Goal: Task Accomplishment & Management: Manage account settings

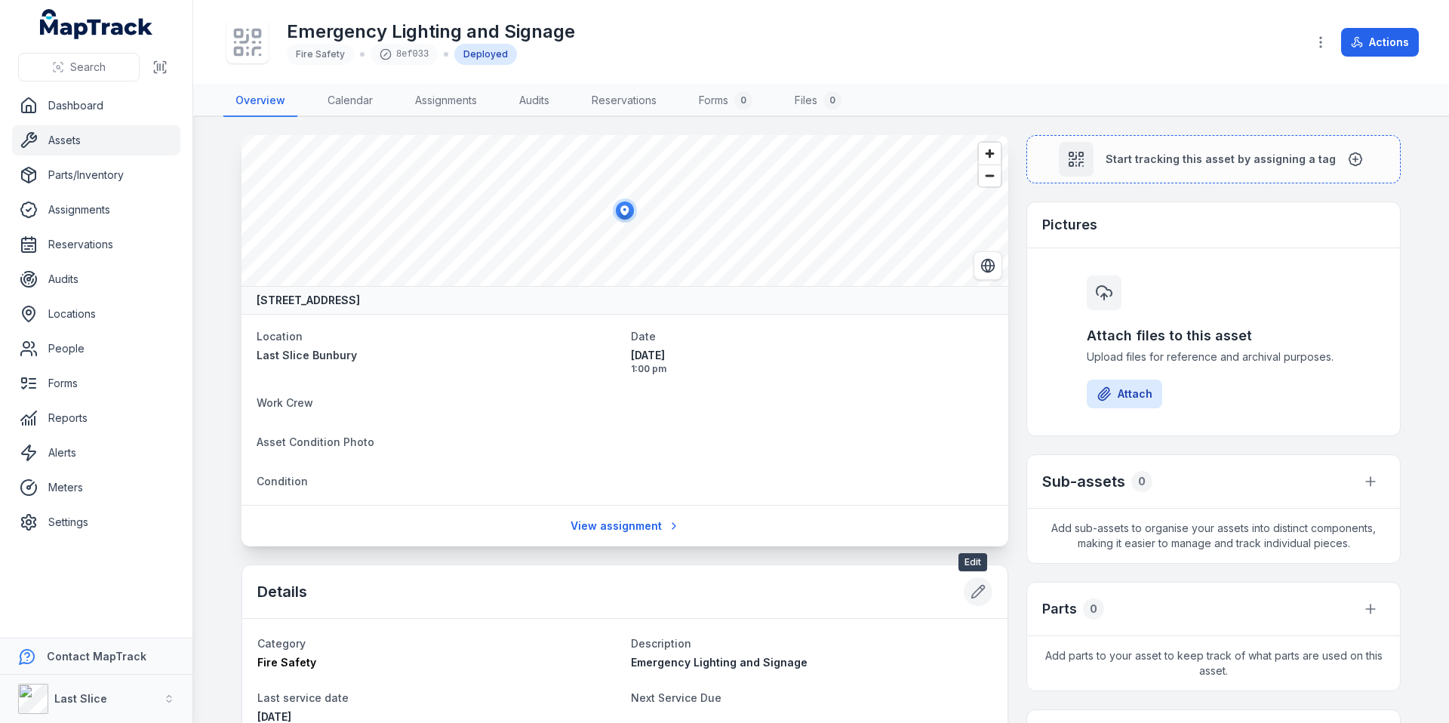
click at [979, 588] on icon at bounding box center [978, 592] width 13 height 13
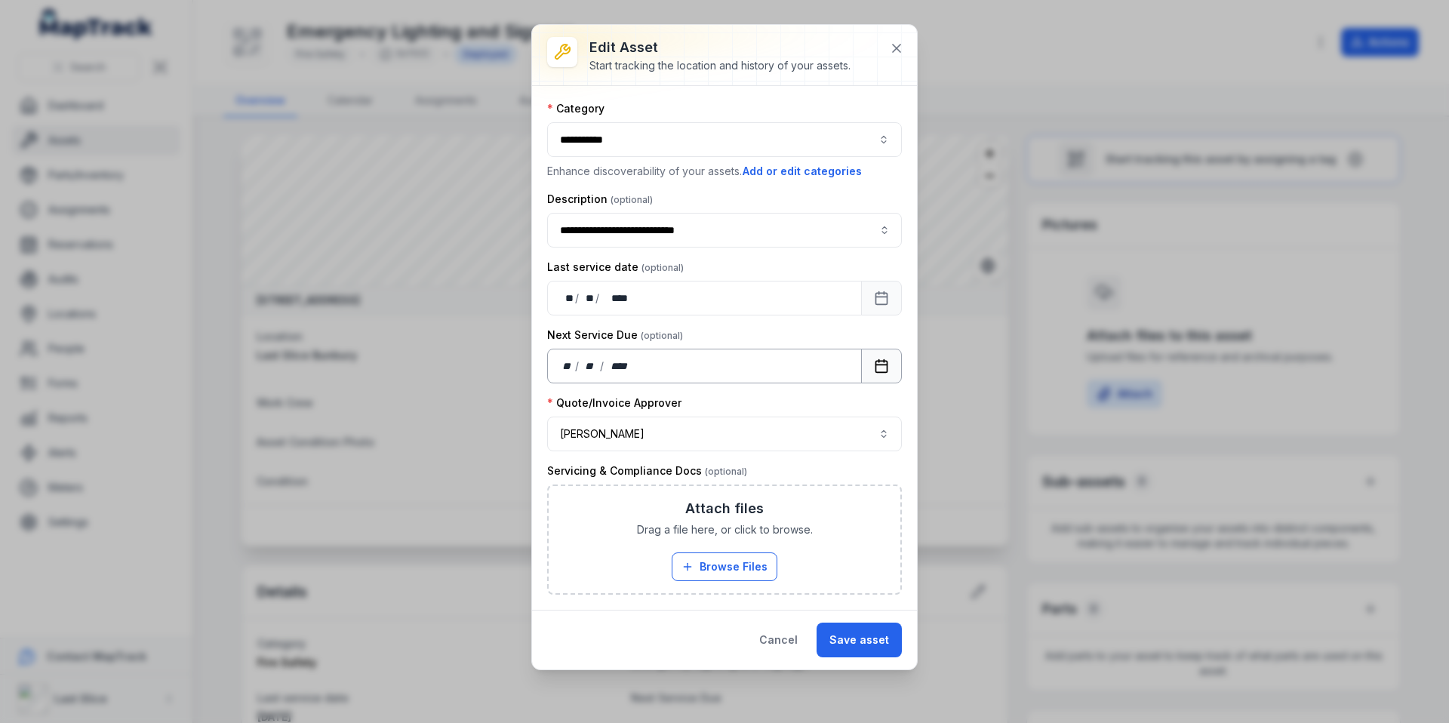
click at [879, 373] on icon "Calendar" at bounding box center [881, 365] width 15 height 15
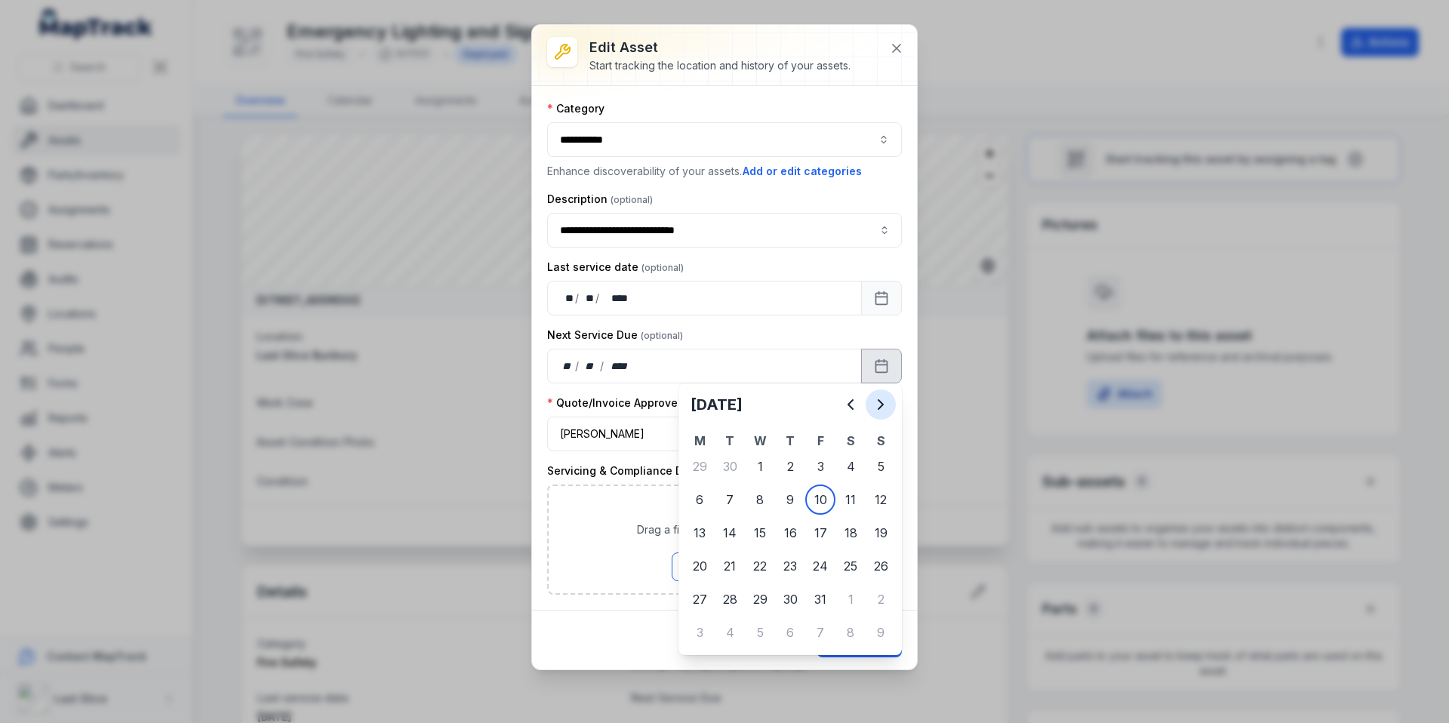
click at [876, 407] on icon "Next" at bounding box center [881, 404] width 18 height 18
click at [850, 406] on icon "Previous" at bounding box center [850, 404] width 5 height 9
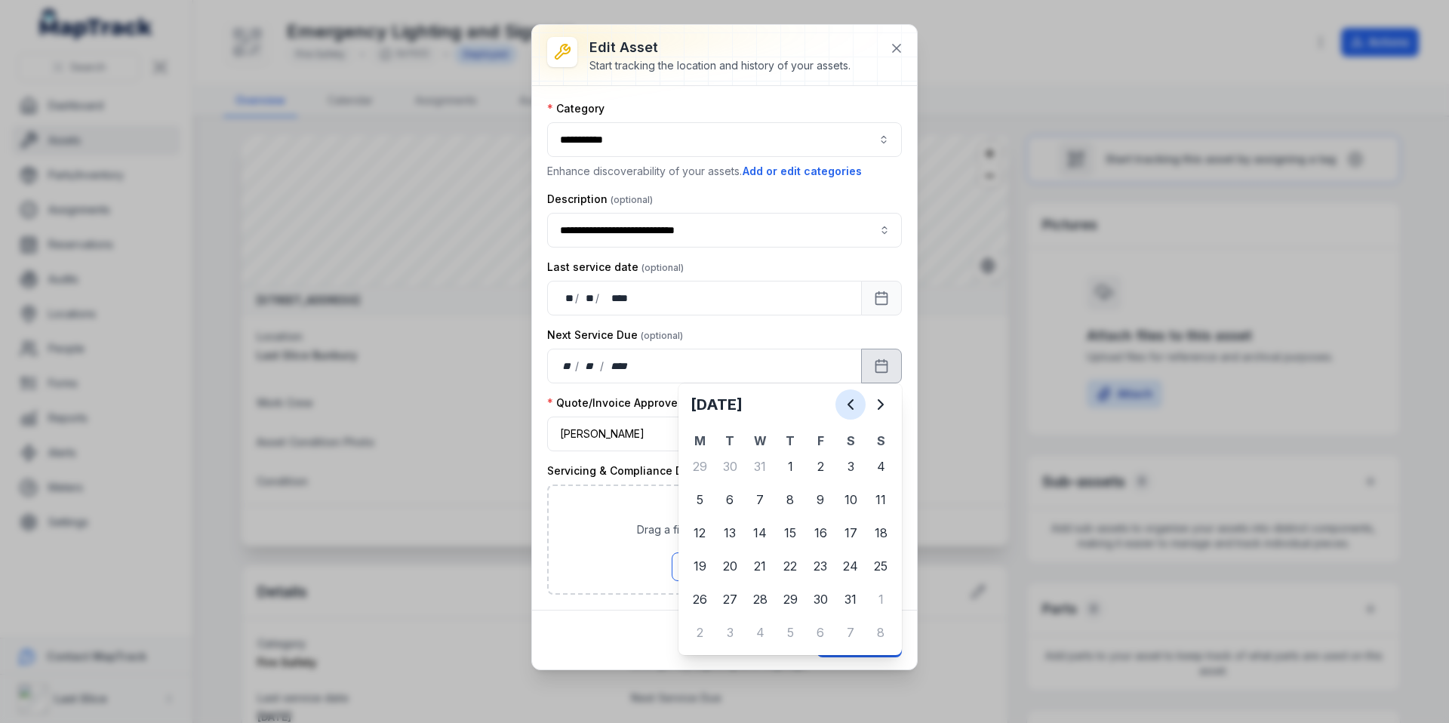
click at [850, 406] on icon "Previous" at bounding box center [850, 404] width 5 height 9
click at [567, 300] on div "** **" at bounding box center [567, 298] width 15 height 15
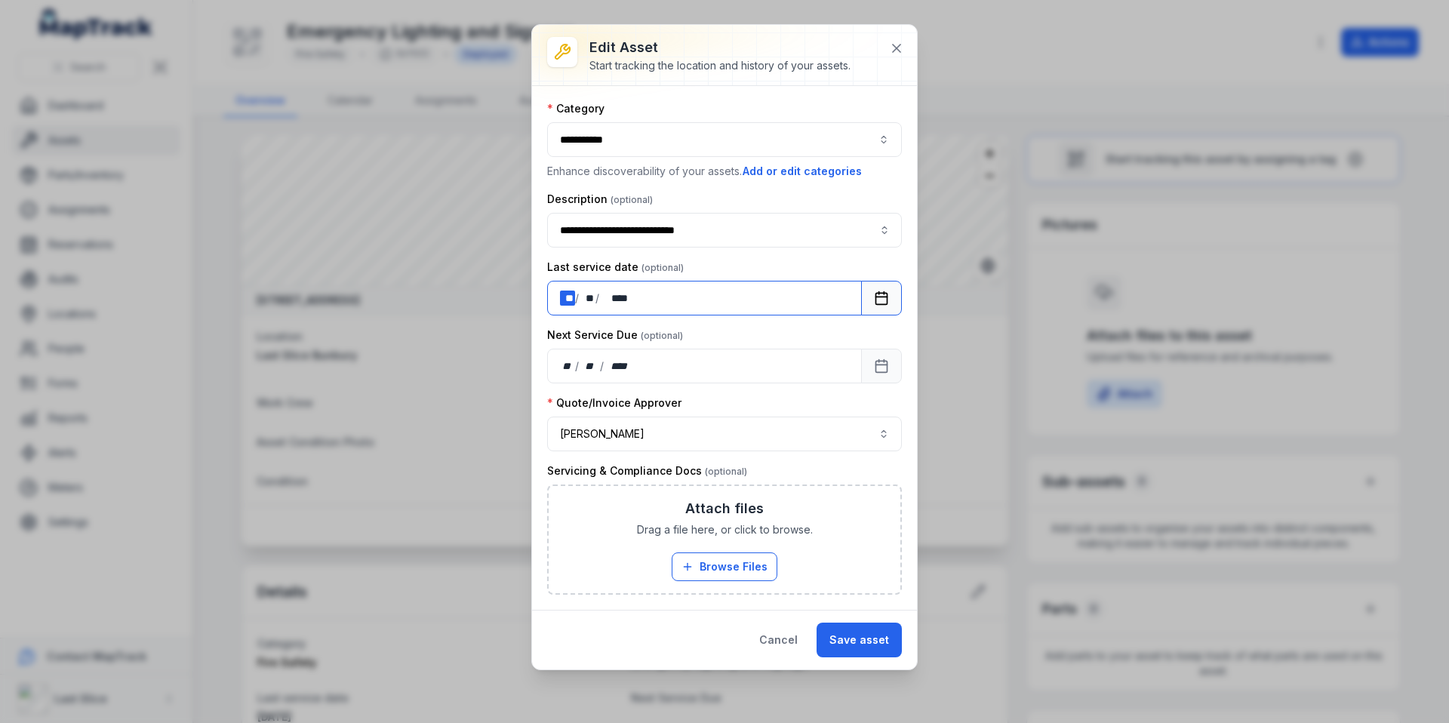
click at [567, 297] on div "** **" at bounding box center [567, 298] width 15 height 15
click at [878, 300] on icon "Calendar" at bounding box center [881, 298] width 15 height 15
click at [872, 368] on button "Calendar" at bounding box center [881, 366] width 41 height 35
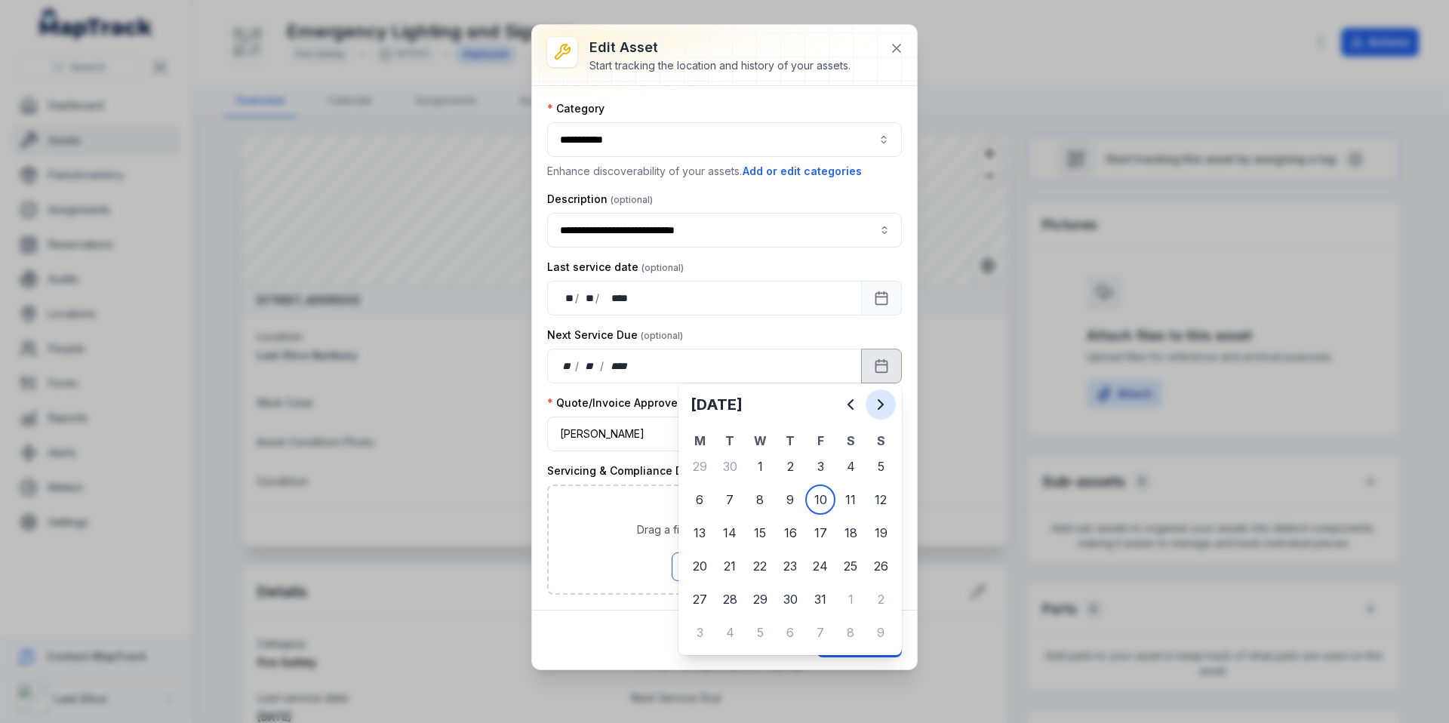
click at [881, 409] on icon "Next" at bounding box center [881, 404] width 18 height 18
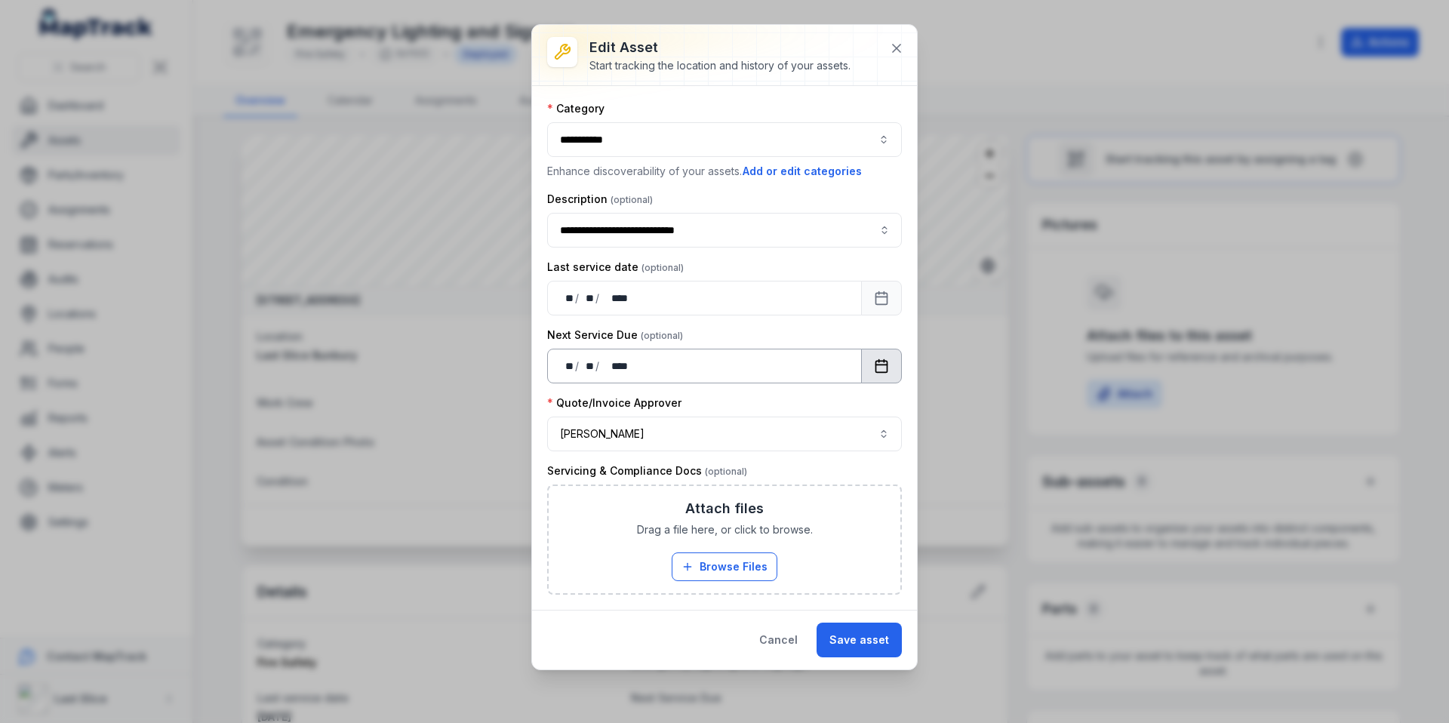
click at [894, 369] on button "Calendar" at bounding box center [881, 366] width 41 height 35
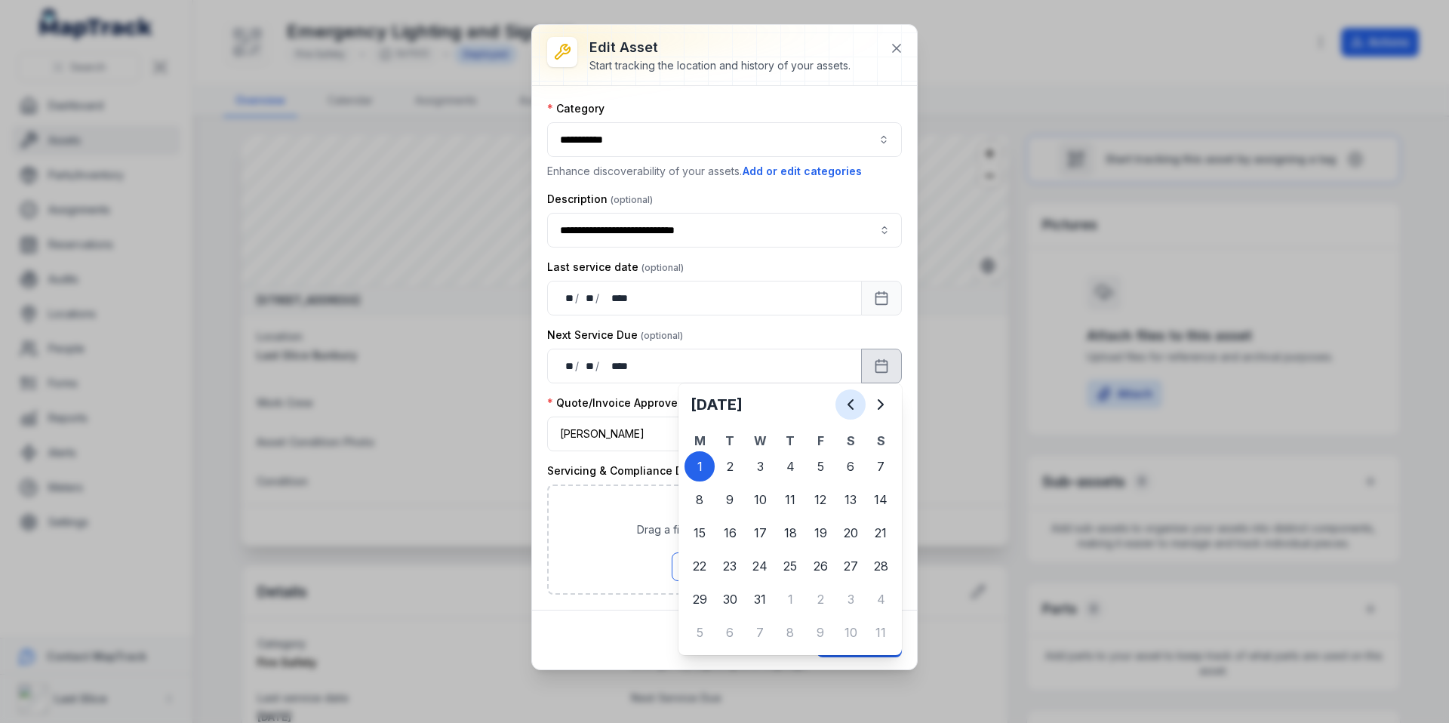
click at [845, 403] on icon "Previous" at bounding box center [850, 404] width 18 height 18
click at [880, 408] on icon "Next" at bounding box center [881, 404] width 18 height 18
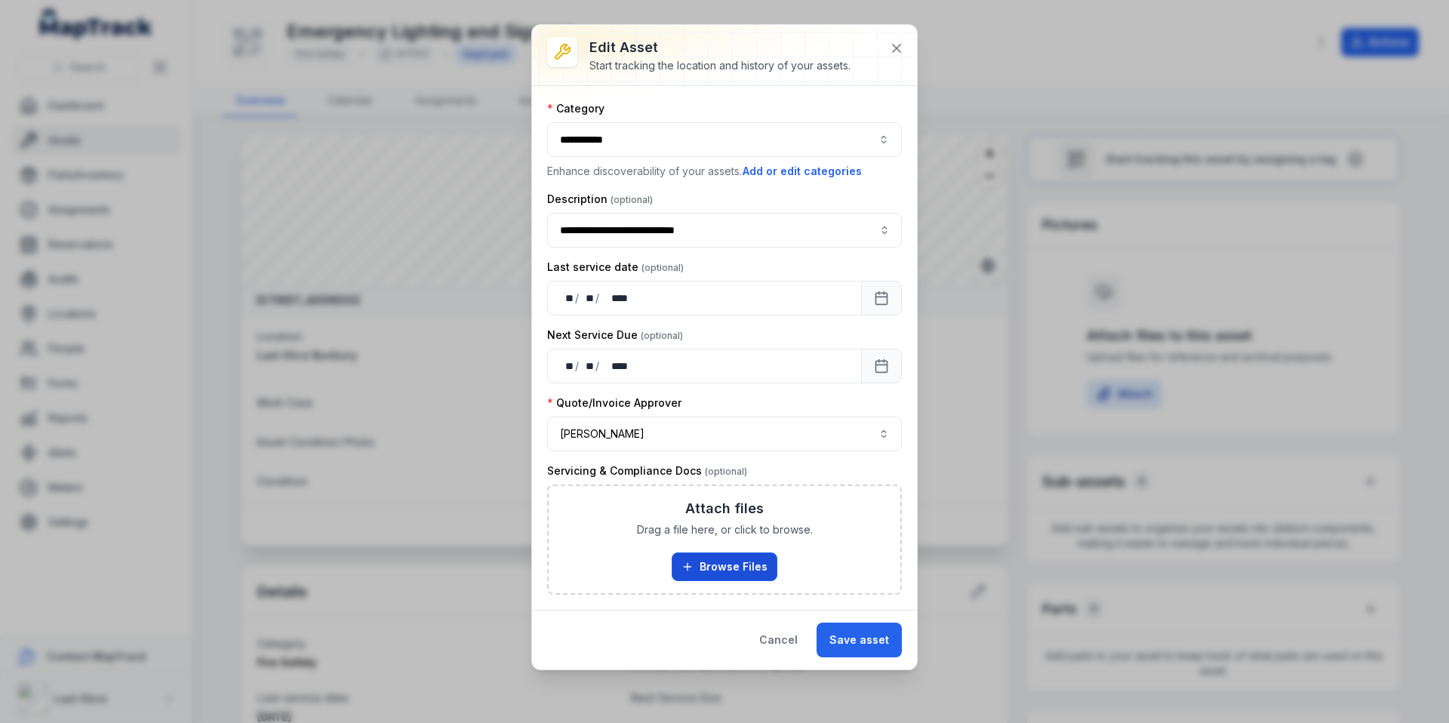
click at [733, 567] on button "Browse Files" at bounding box center [725, 566] width 106 height 29
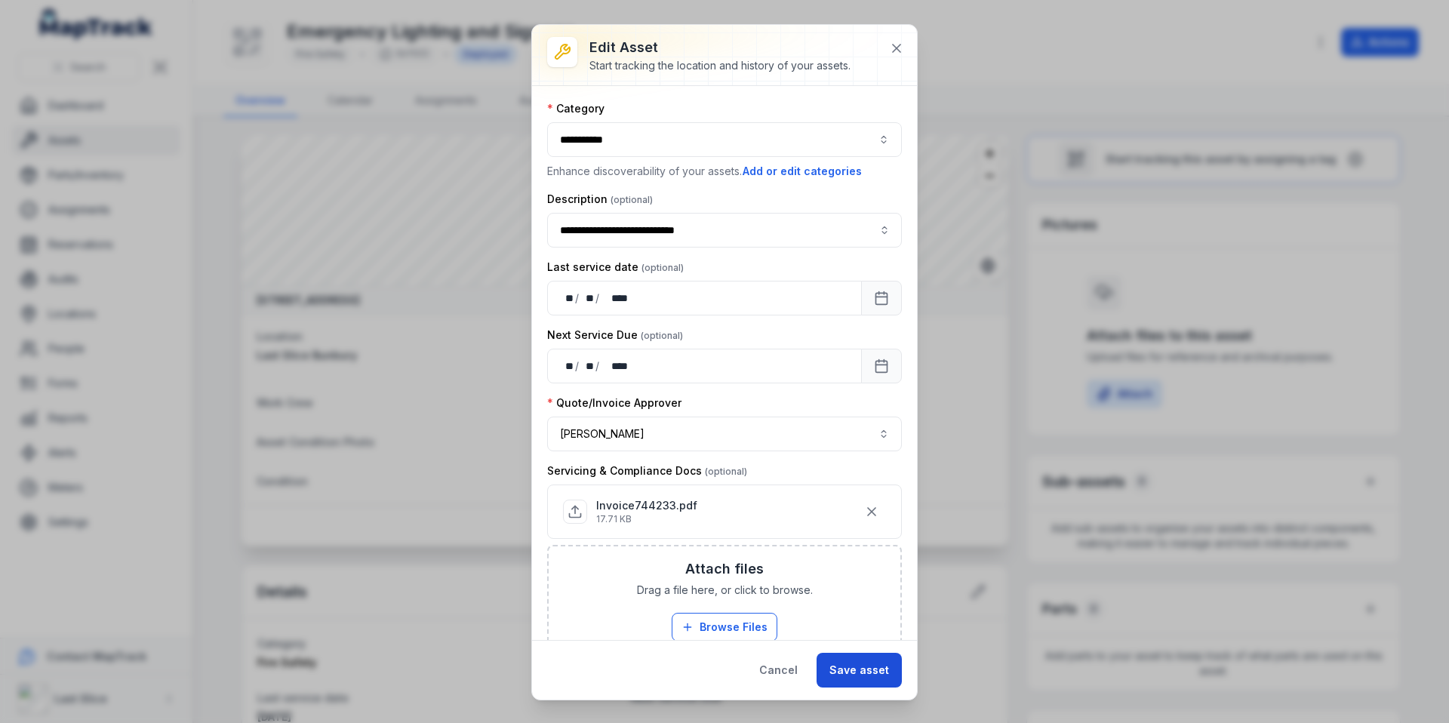
click at [854, 672] on button "Save asset" at bounding box center [858, 670] width 85 height 35
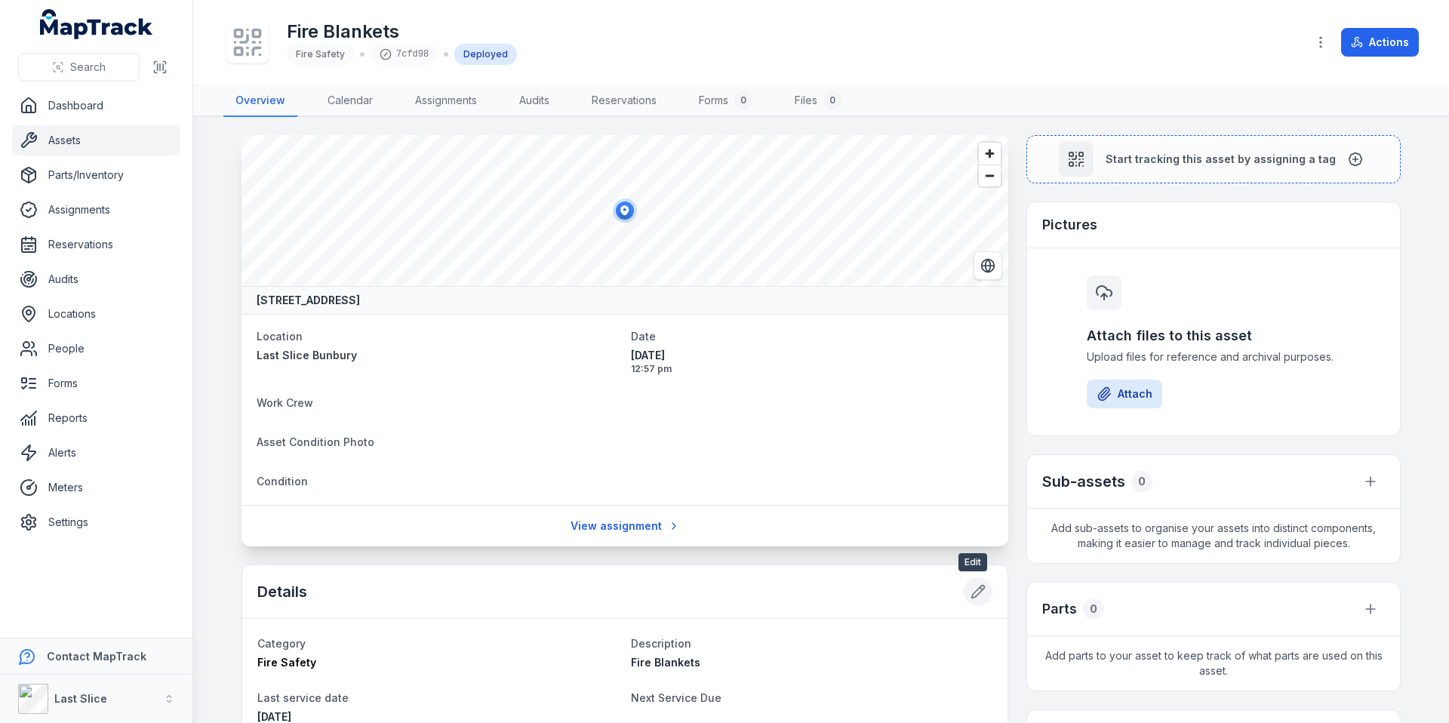
click at [970, 592] on icon at bounding box center [977, 591] width 15 height 15
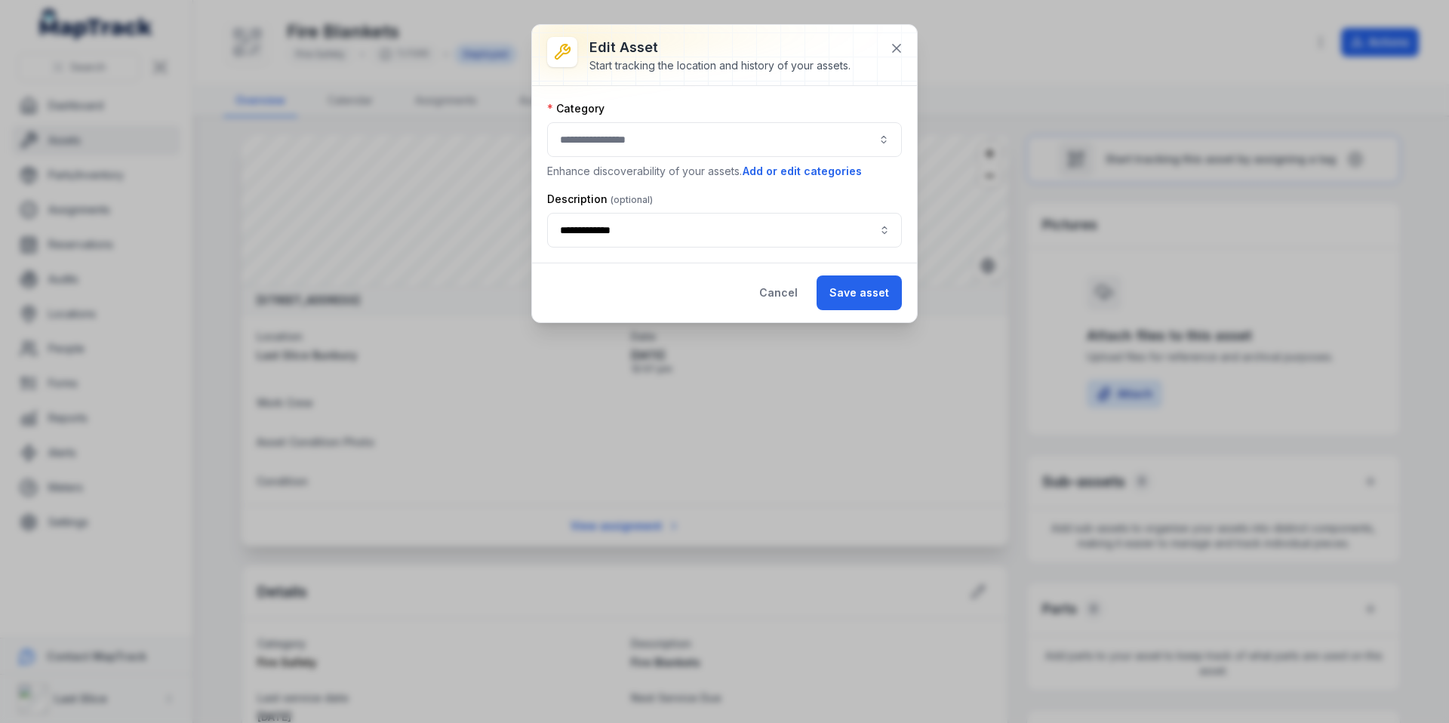
type input "**********"
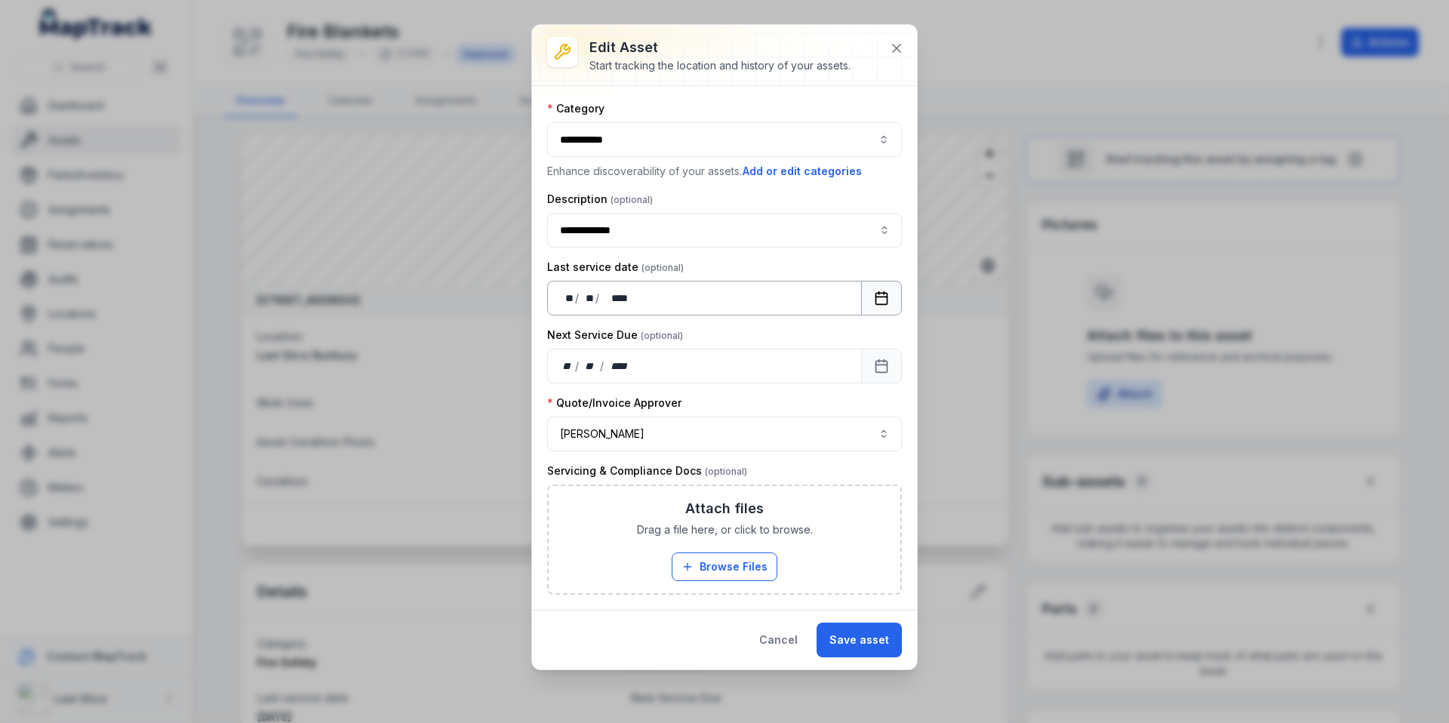
click at [896, 298] on button "Calendar" at bounding box center [881, 298] width 41 height 35
click at [876, 367] on rect "Calendar" at bounding box center [881, 366] width 11 height 11
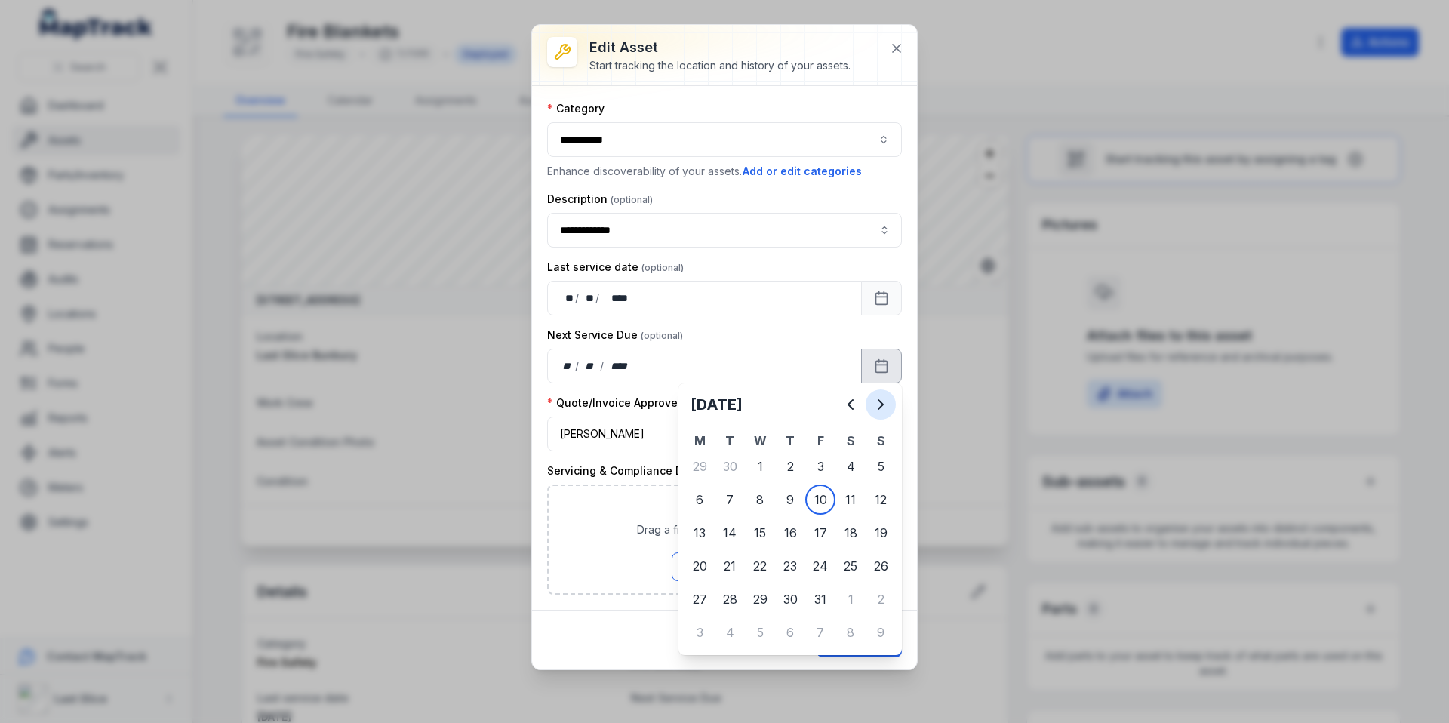
click at [881, 404] on icon "Next" at bounding box center [881, 404] width 18 height 18
click at [876, 415] on button "Next" at bounding box center [881, 404] width 30 height 30
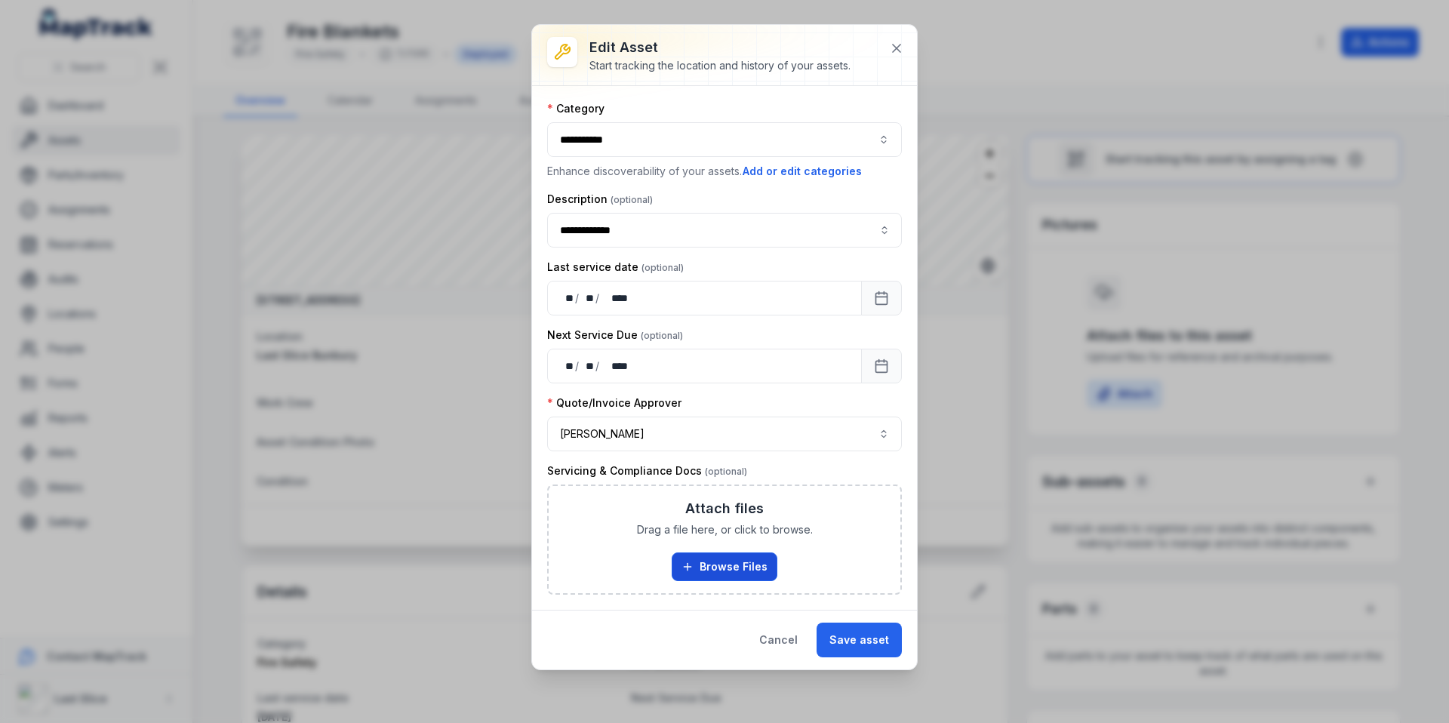
click at [743, 566] on button "Browse Files" at bounding box center [725, 566] width 106 height 29
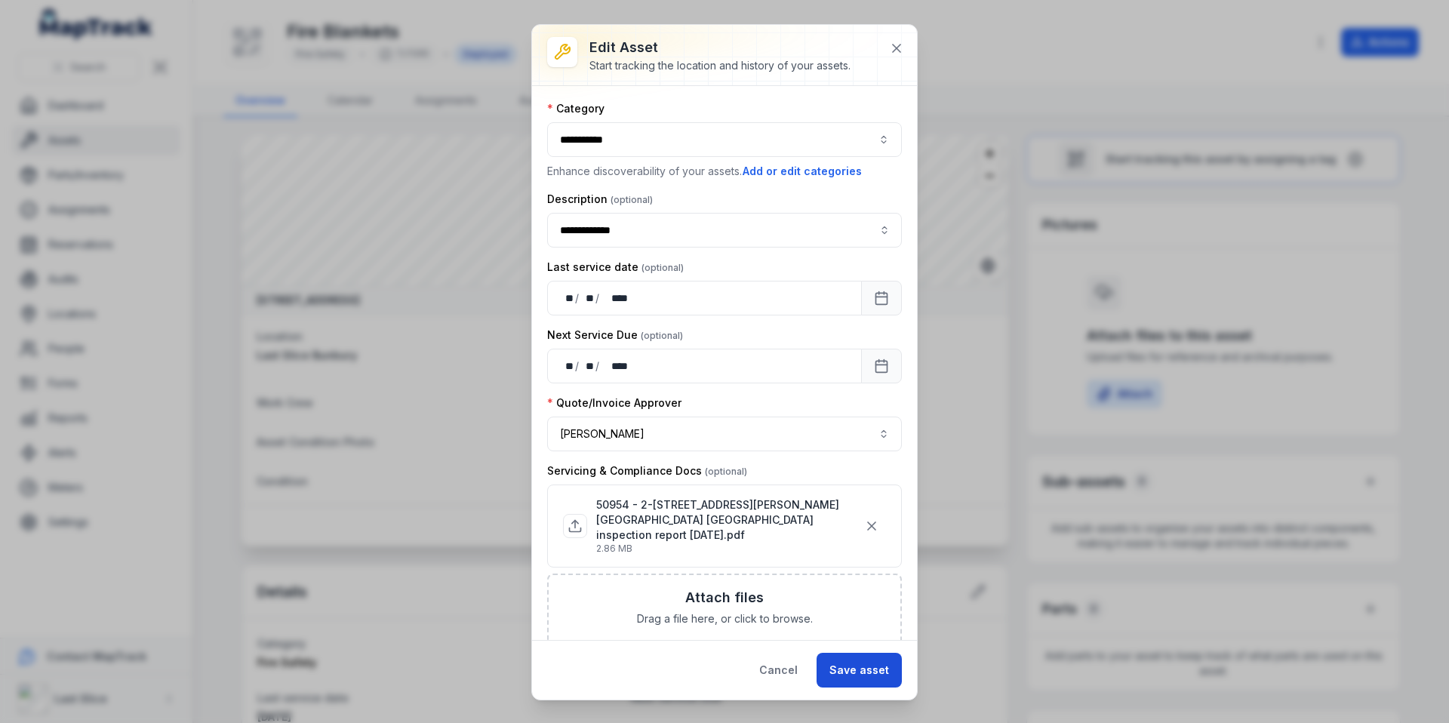
click at [856, 663] on button "Save asset" at bounding box center [858, 670] width 85 height 35
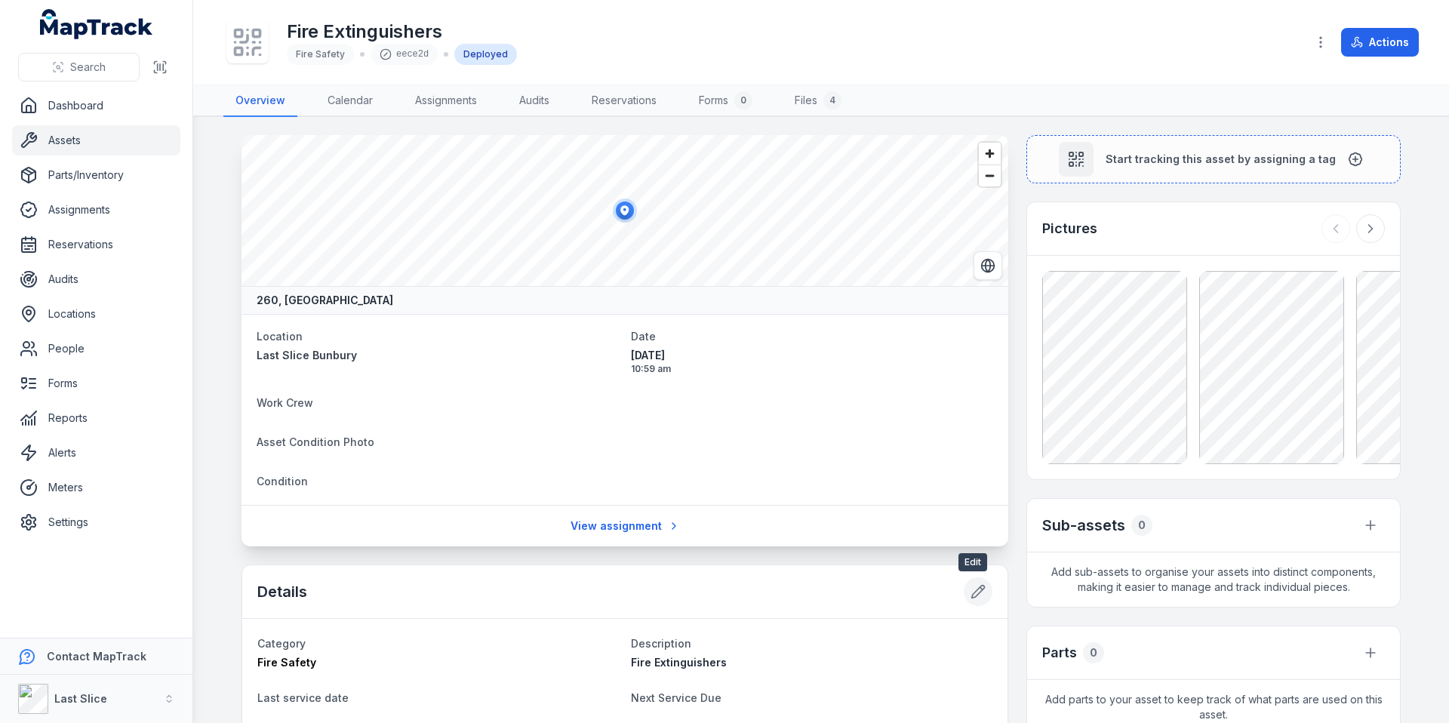
click at [977, 593] on icon at bounding box center [977, 591] width 15 height 15
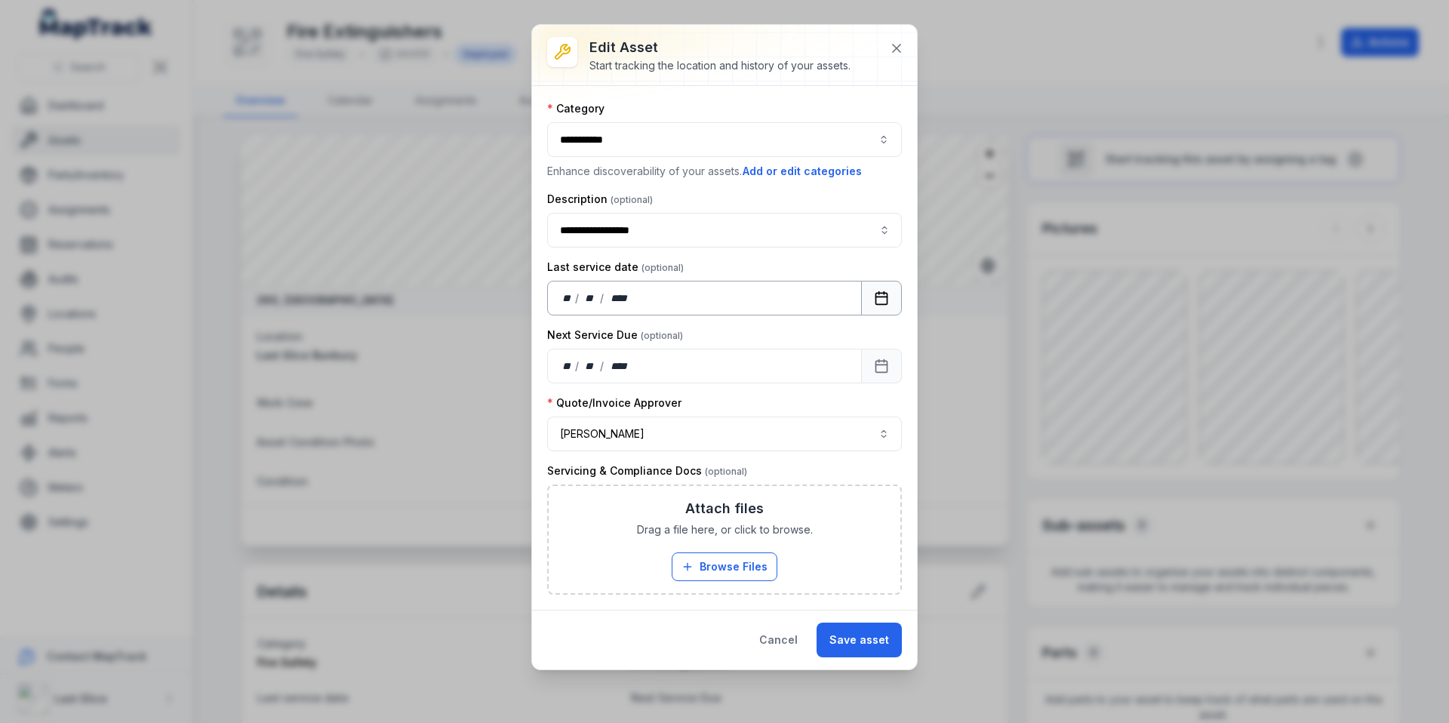
click at [868, 295] on button "Calendar" at bounding box center [881, 298] width 41 height 35
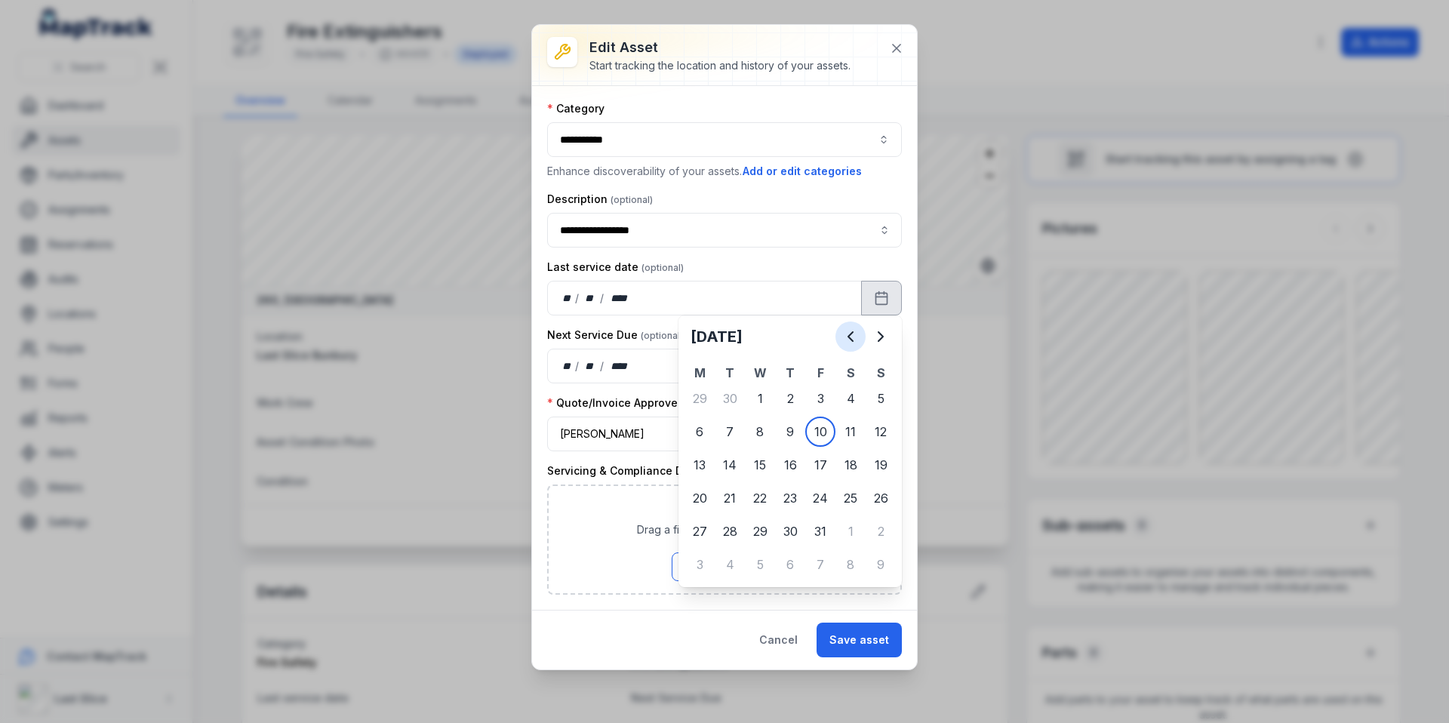
click at [854, 338] on icon "Previous" at bounding box center [850, 336] width 18 height 18
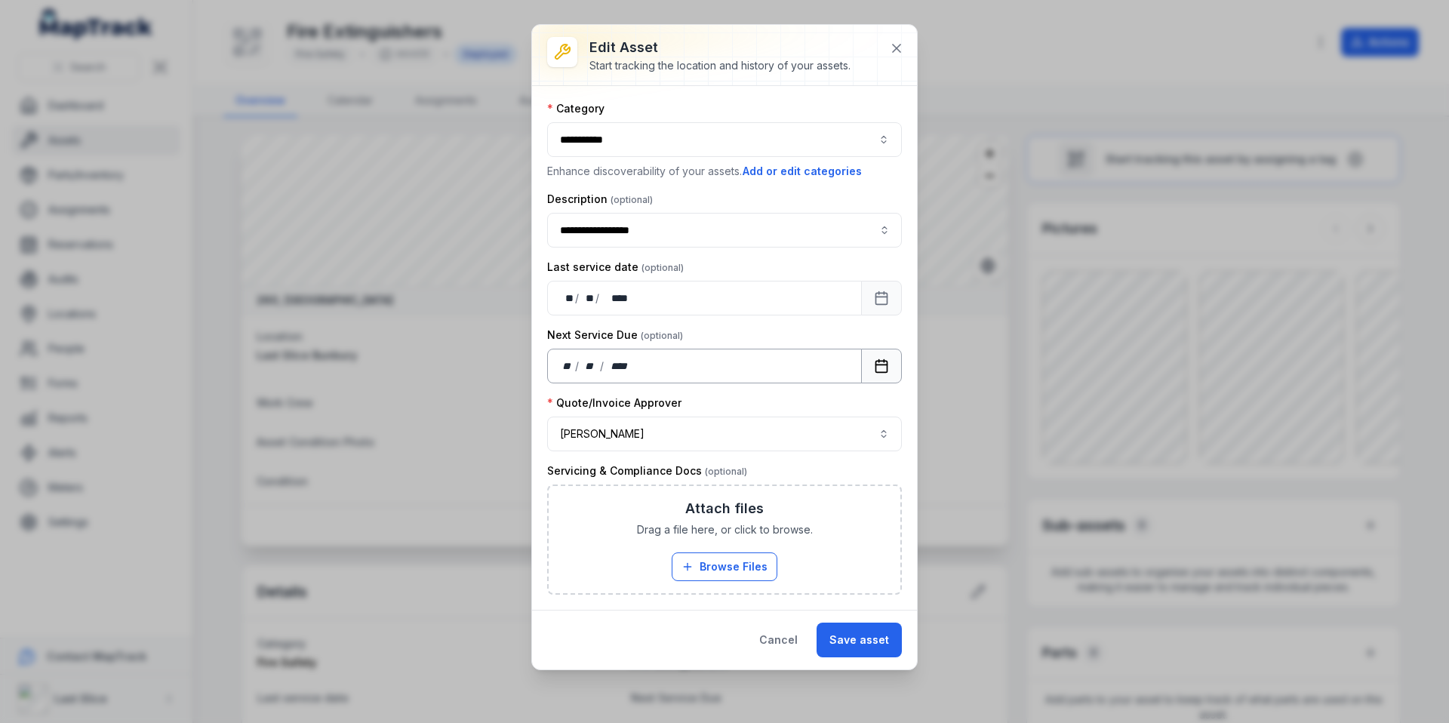
click at [871, 356] on button "Calendar" at bounding box center [881, 366] width 41 height 35
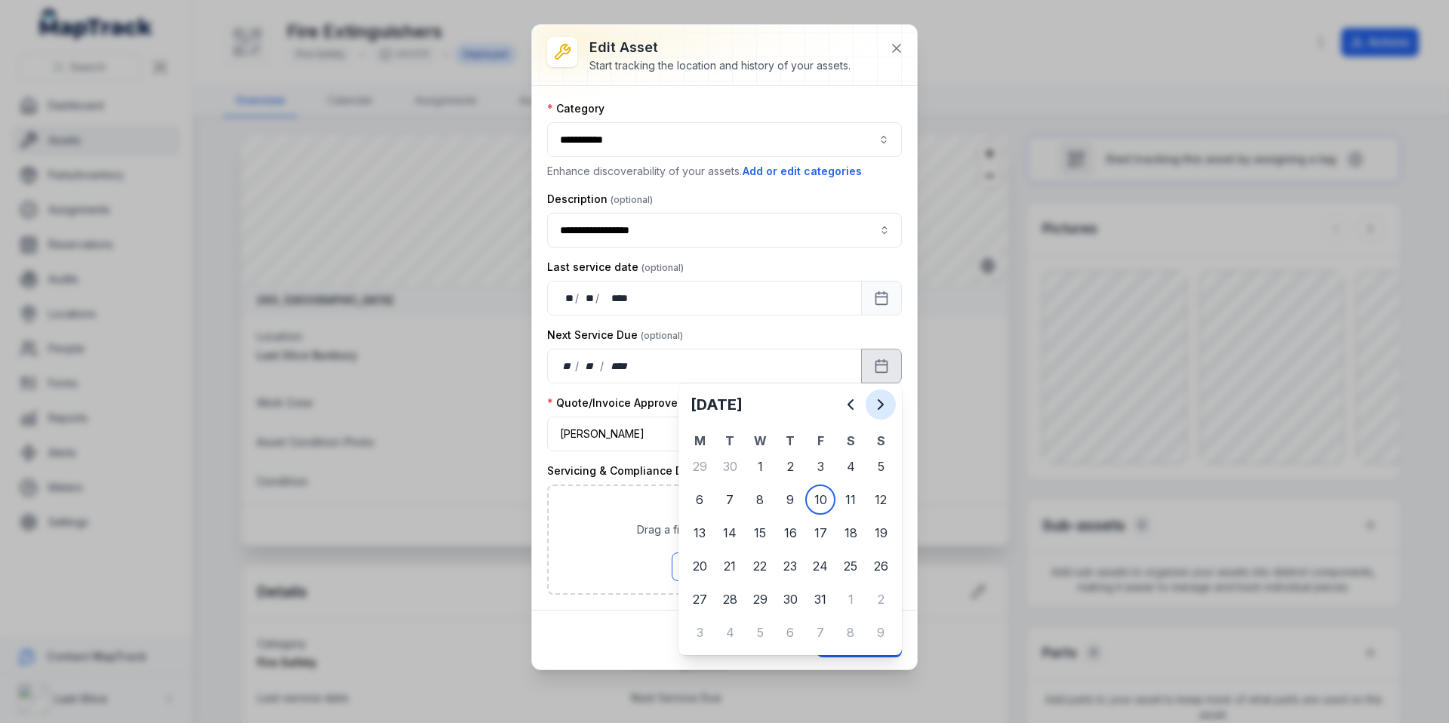
click at [882, 411] on icon "Next" at bounding box center [881, 404] width 18 height 18
click at [882, 412] on icon "Next" at bounding box center [881, 404] width 18 height 18
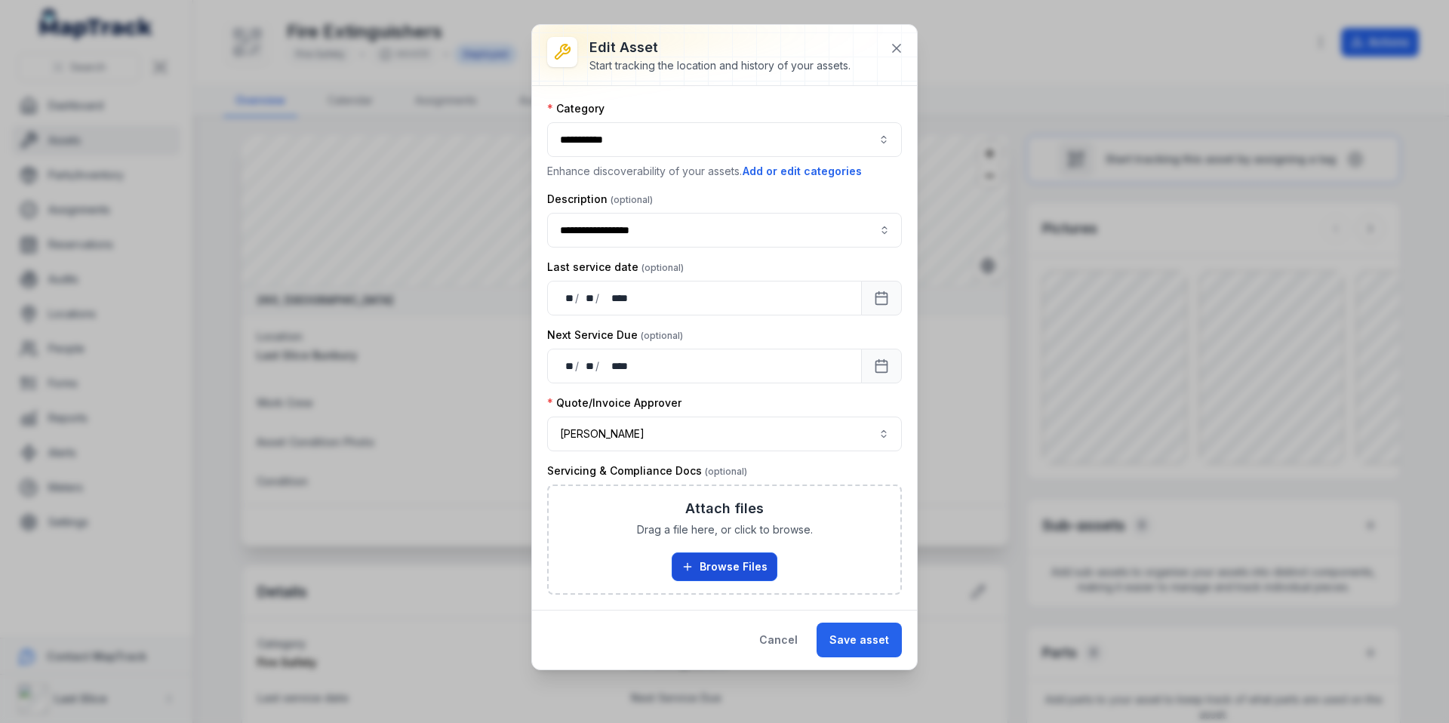
click at [764, 578] on button "Browse Files" at bounding box center [725, 566] width 106 height 29
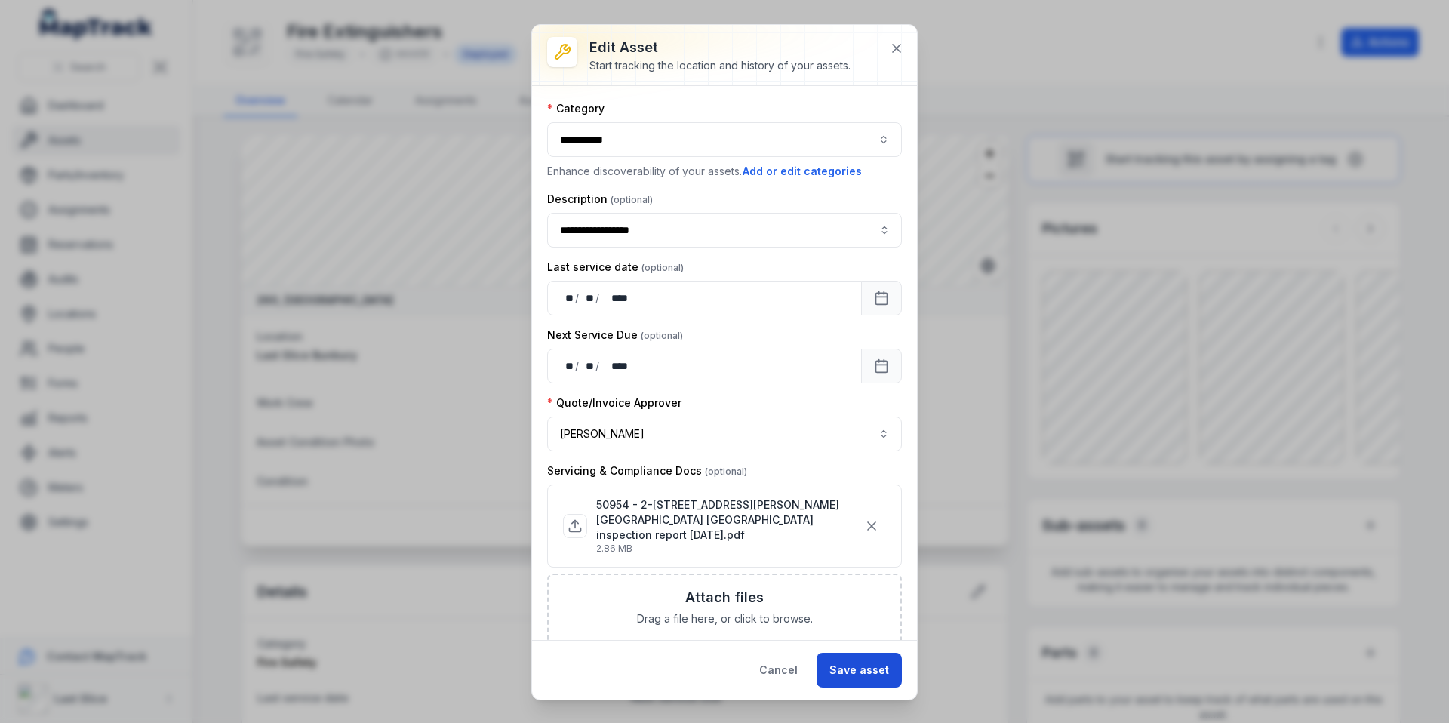
click at [859, 670] on button "Save asset" at bounding box center [858, 670] width 85 height 35
